Goal: Task Accomplishment & Management: Use online tool/utility

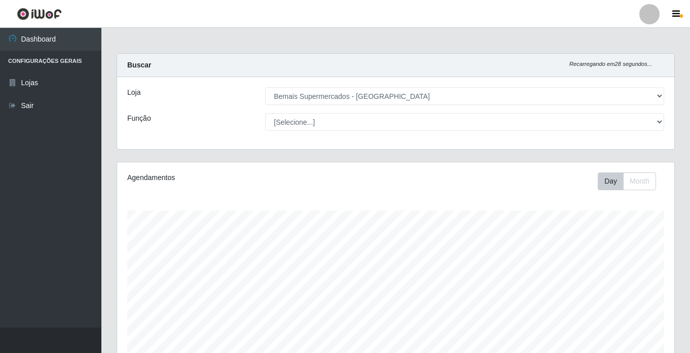
select select "250"
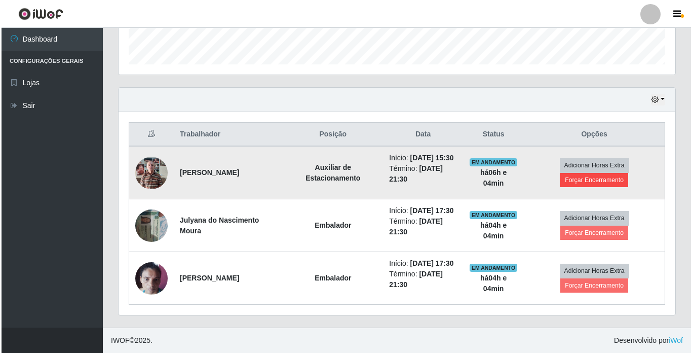
scroll to position [210, 557]
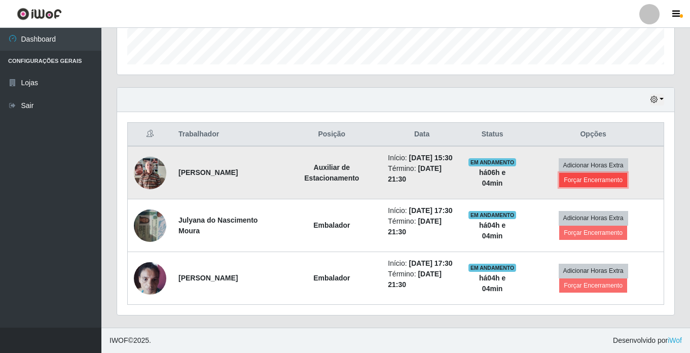
click at [593, 173] on button "Forçar Encerramento" at bounding box center [593, 180] width 68 height 14
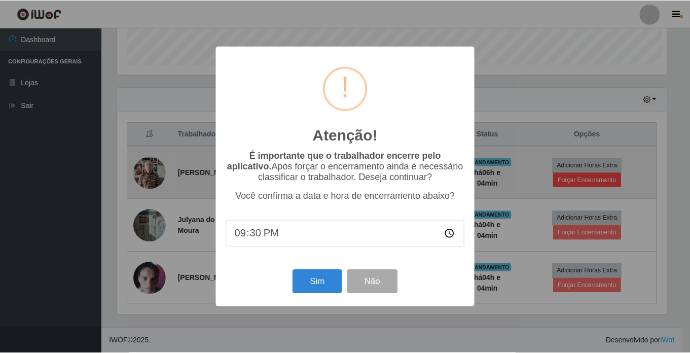
scroll to position [210, 552]
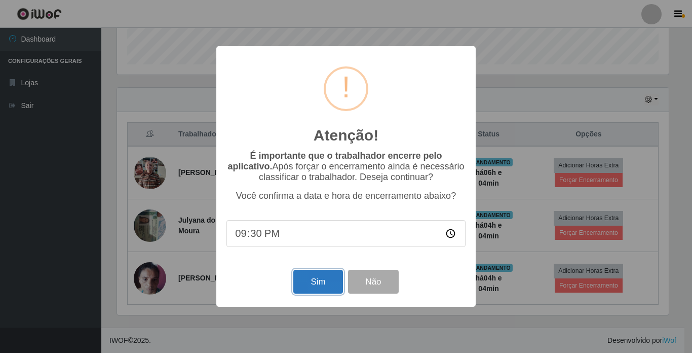
click at [322, 280] on button "Sim" at bounding box center [317, 282] width 49 height 24
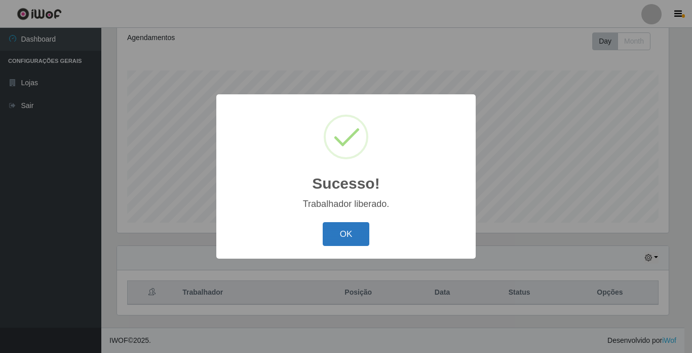
click at [339, 225] on button "OK" at bounding box center [346, 234] width 47 height 24
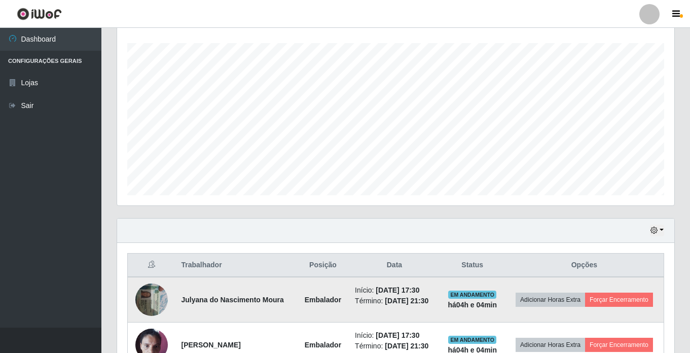
scroll to position [230, 0]
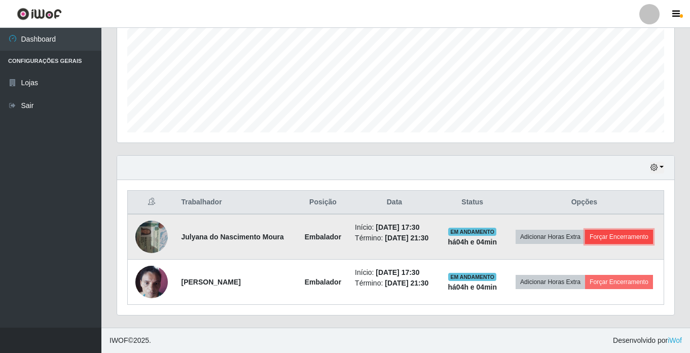
click at [644, 239] on button "Forçar Encerramento" at bounding box center [619, 237] width 68 height 14
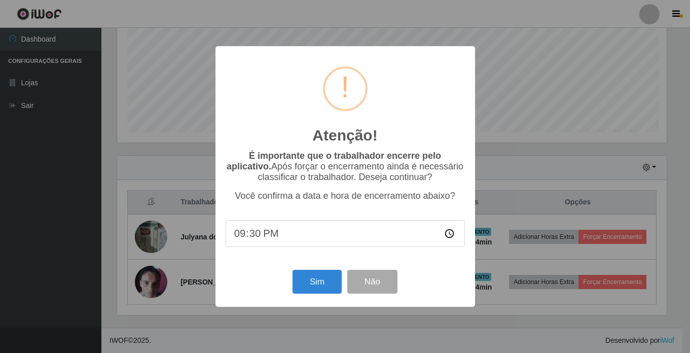
scroll to position [210, 552]
click at [323, 275] on button "Sim" at bounding box center [317, 282] width 49 height 24
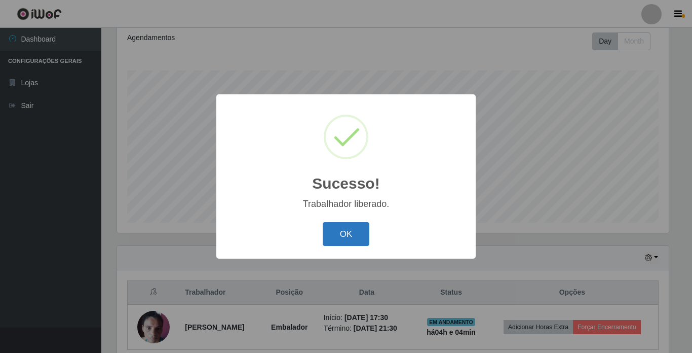
click at [360, 233] on button "OK" at bounding box center [346, 234] width 47 height 24
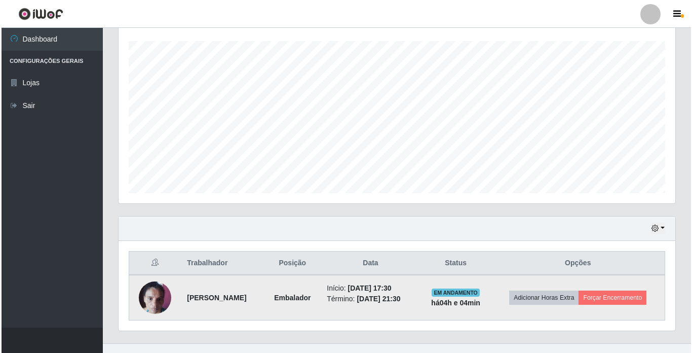
scroll to position [185, 0]
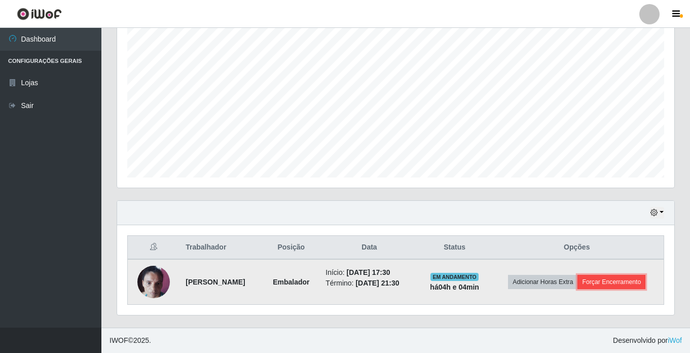
click at [626, 279] on button "Forçar Encerramento" at bounding box center [611, 282] width 68 height 14
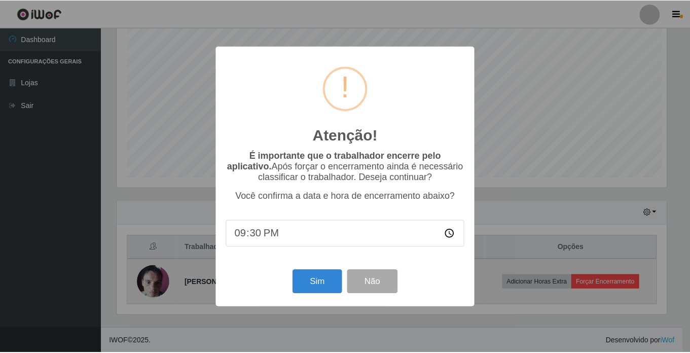
scroll to position [210, 552]
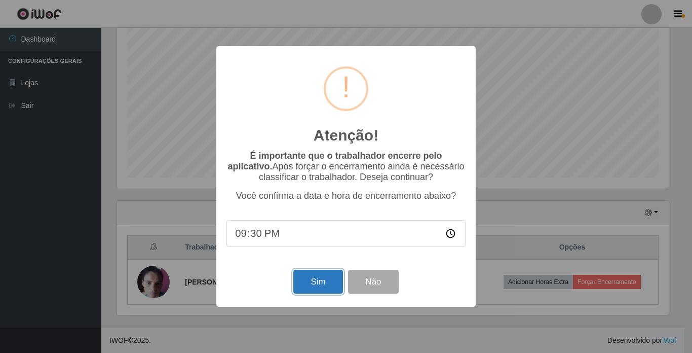
click at [318, 278] on button "Sim" at bounding box center [317, 282] width 49 height 24
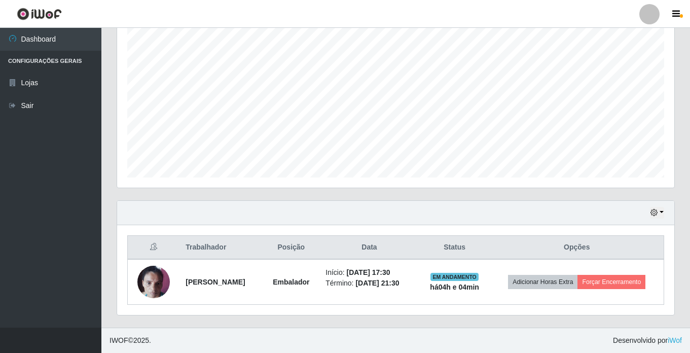
scroll to position [0, 0]
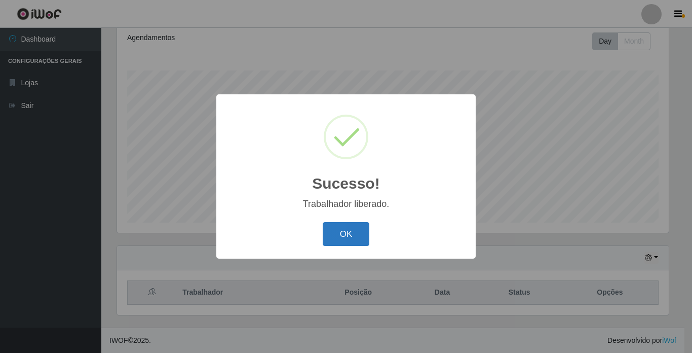
click at [353, 235] on button "OK" at bounding box center [346, 234] width 47 height 24
